Goal: Transaction & Acquisition: Purchase product/service

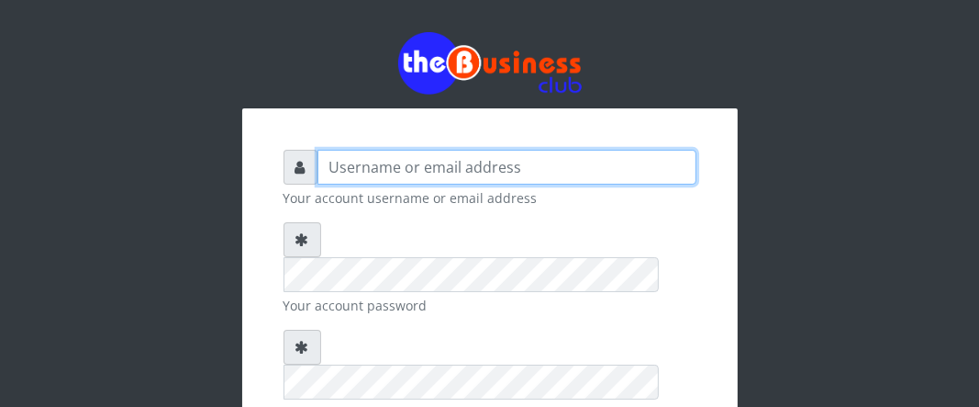
type input "Boboyen"
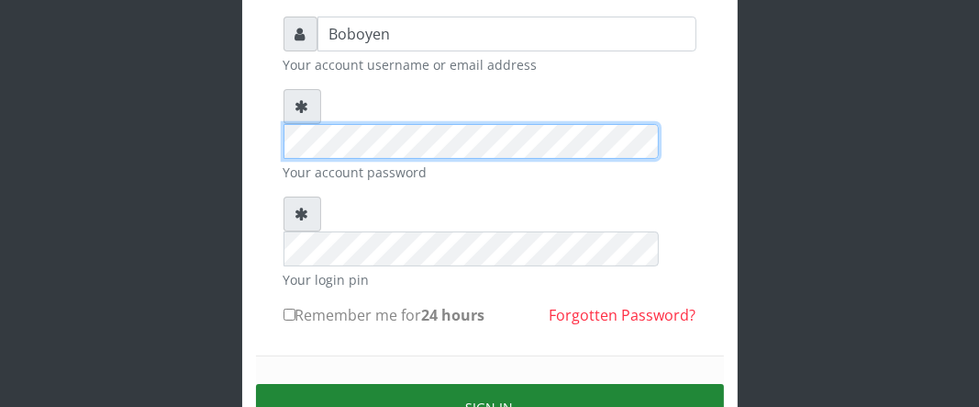
scroll to position [184, 0]
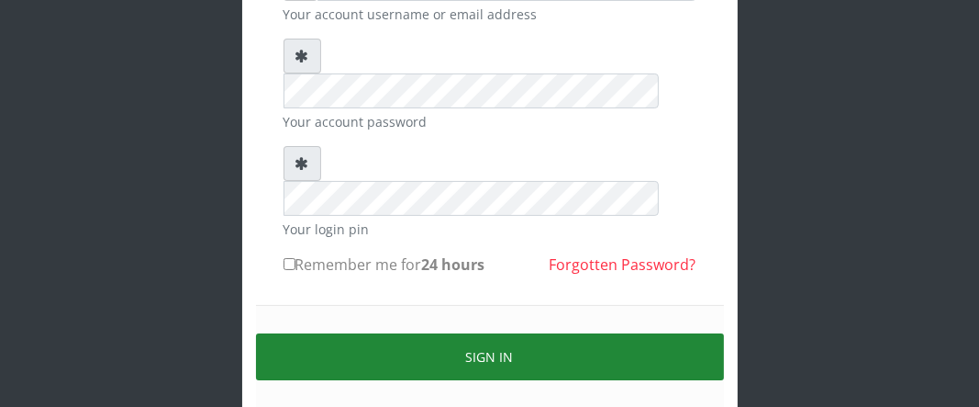
click at [518, 333] on button "Sign in" at bounding box center [490, 356] width 468 height 47
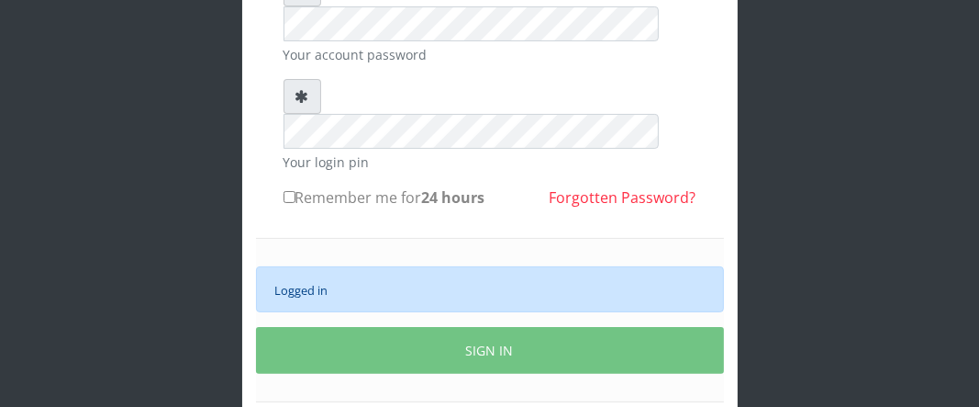
scroll to position [284, 0]
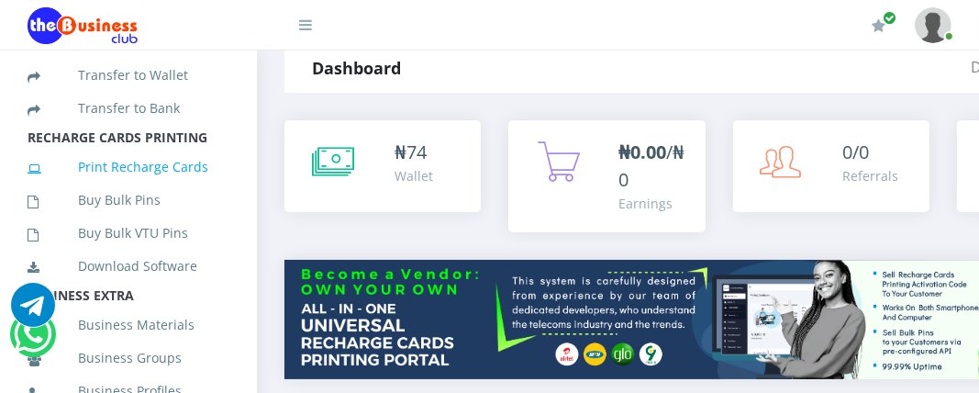
scroll to position [459, 0]
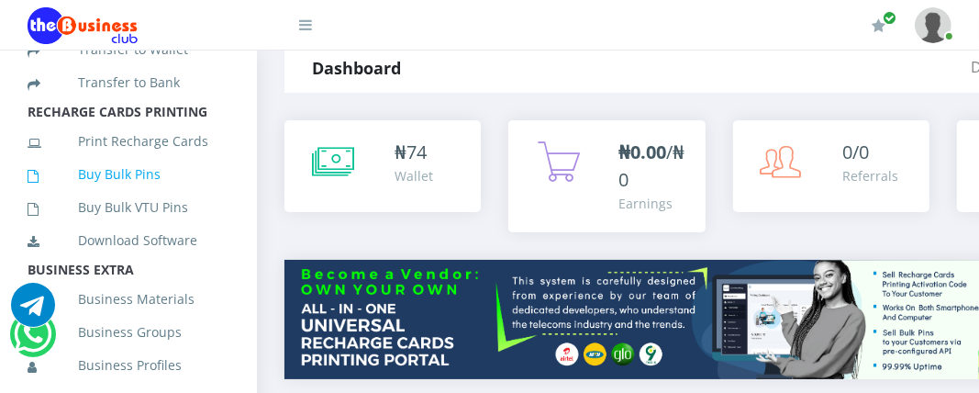
click at [130, 195] on link "Buy Bulk Pins" at bounding box center [129, 174] width 202 height 42
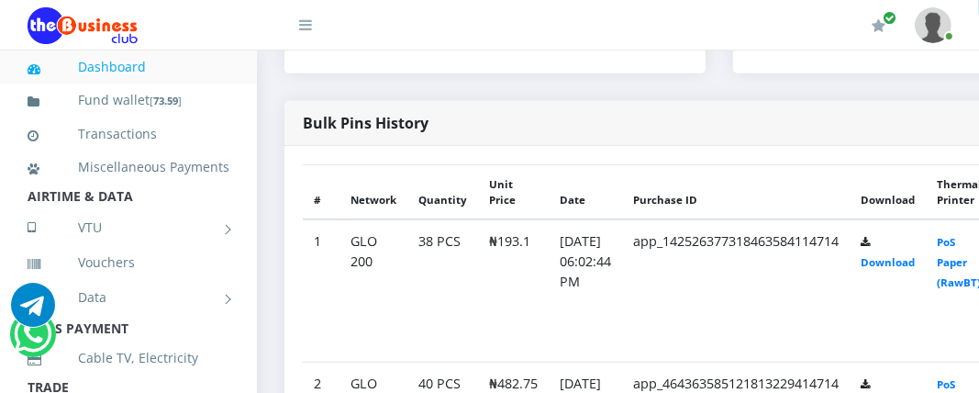
scroll to position [953, 0]
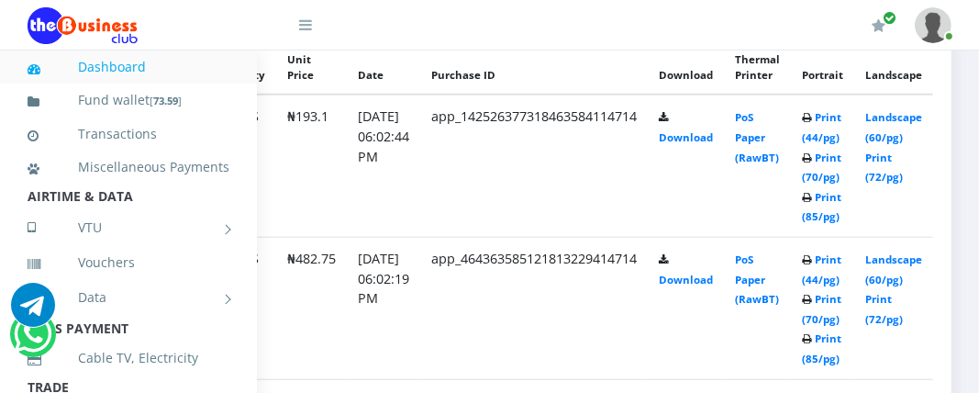
scroll to position [1101, 228]
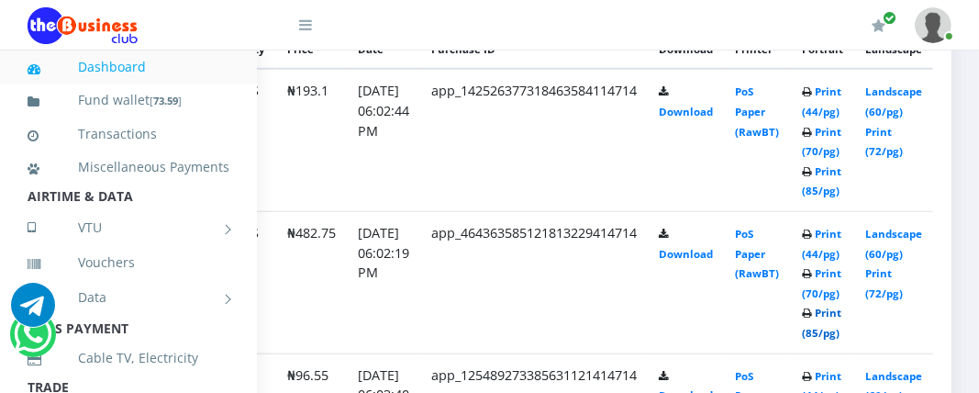
click at [833, 306] on link "Print (85/pg)" at bounding box center [821, 323] width 39 height 34
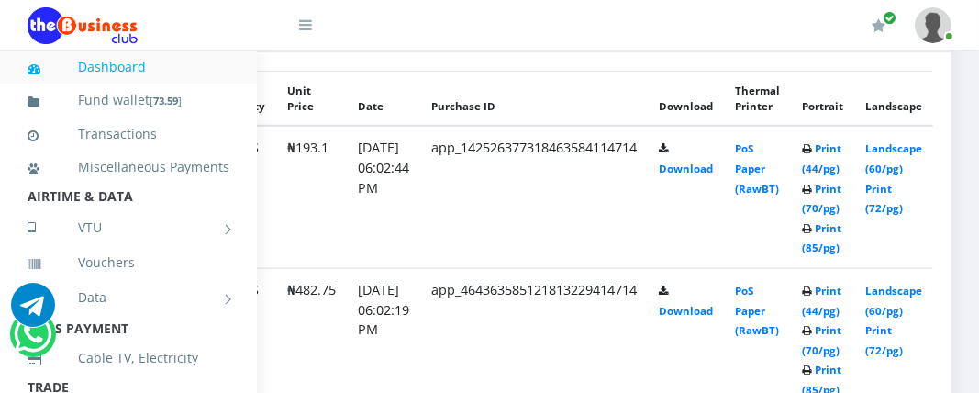
scroll to position [1044, 230]
click at [812, 245] on link "Print (85/pg)" at bounding box center [821, 238] width 39 height 34
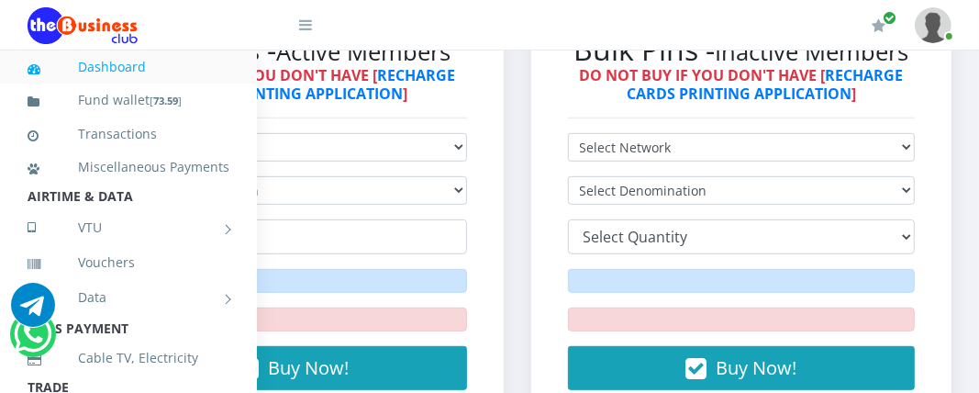
scroll to position [677, 230]
